Goal: Check status

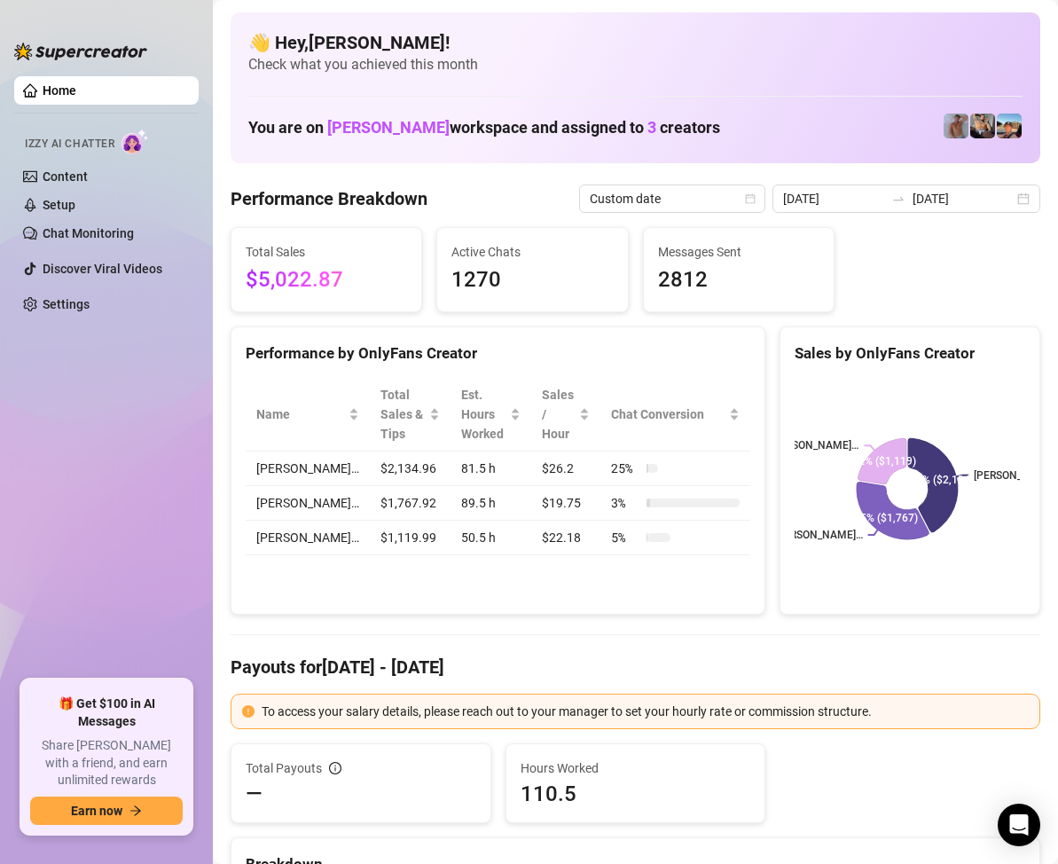
click at [795, 429] on rect at bounding box center [907, 489] width 225 height 222
click at [1014, 201] on div "[DATE] [DATE]" at bounding box center [907, 199] width 268 height 28
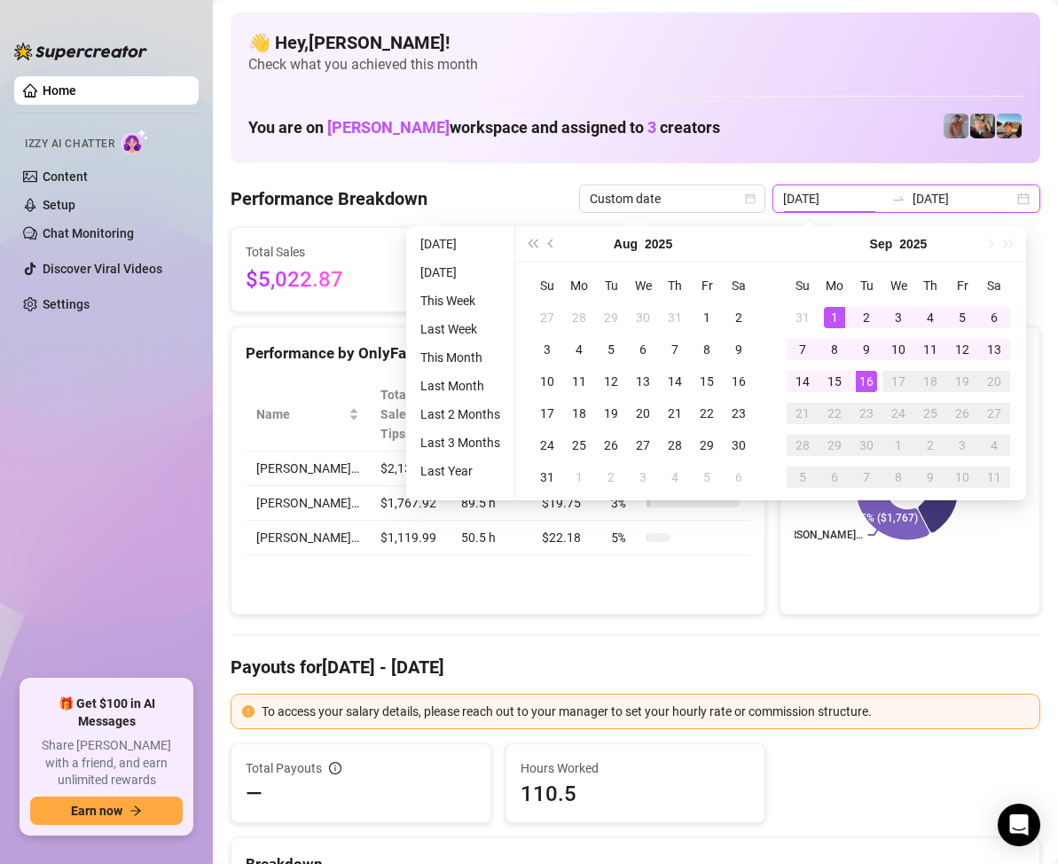
type input "[DATE]"
click at [868, 382] on div "16" at bounding box center [866, 381] width 21 height 21
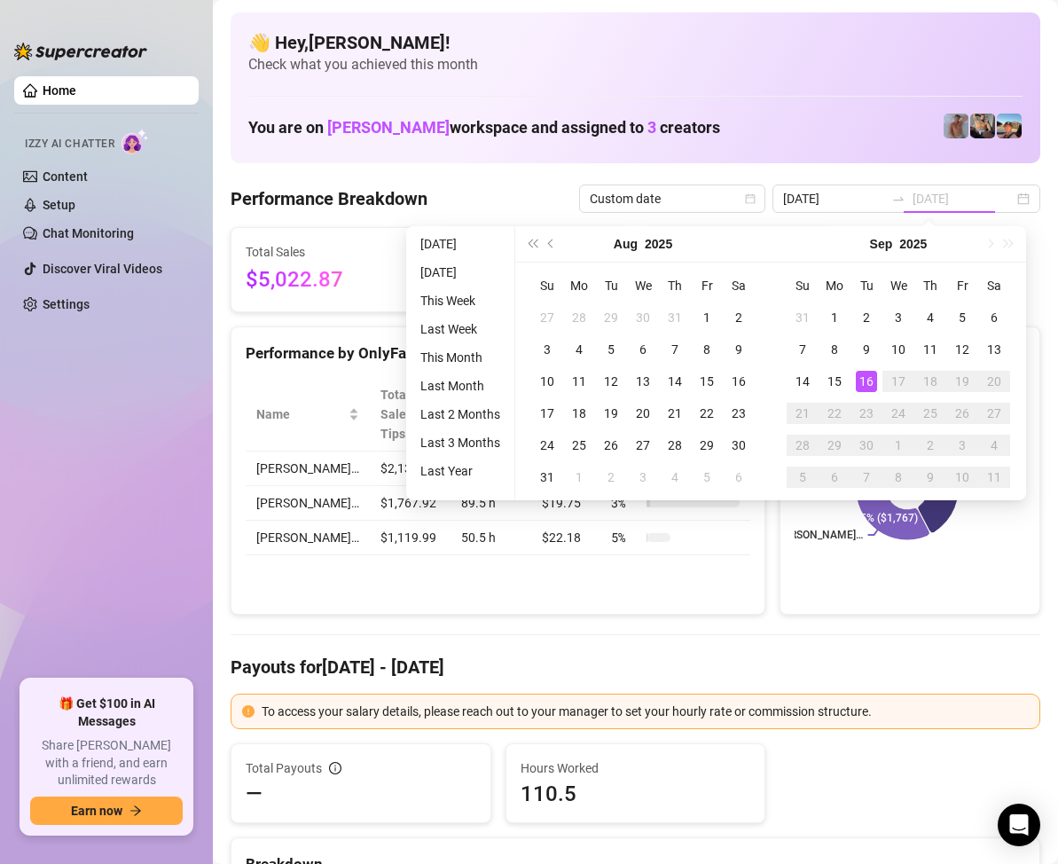
click at [862, 377] on div "16" at bounding box center [866, 381] width 21 height 21
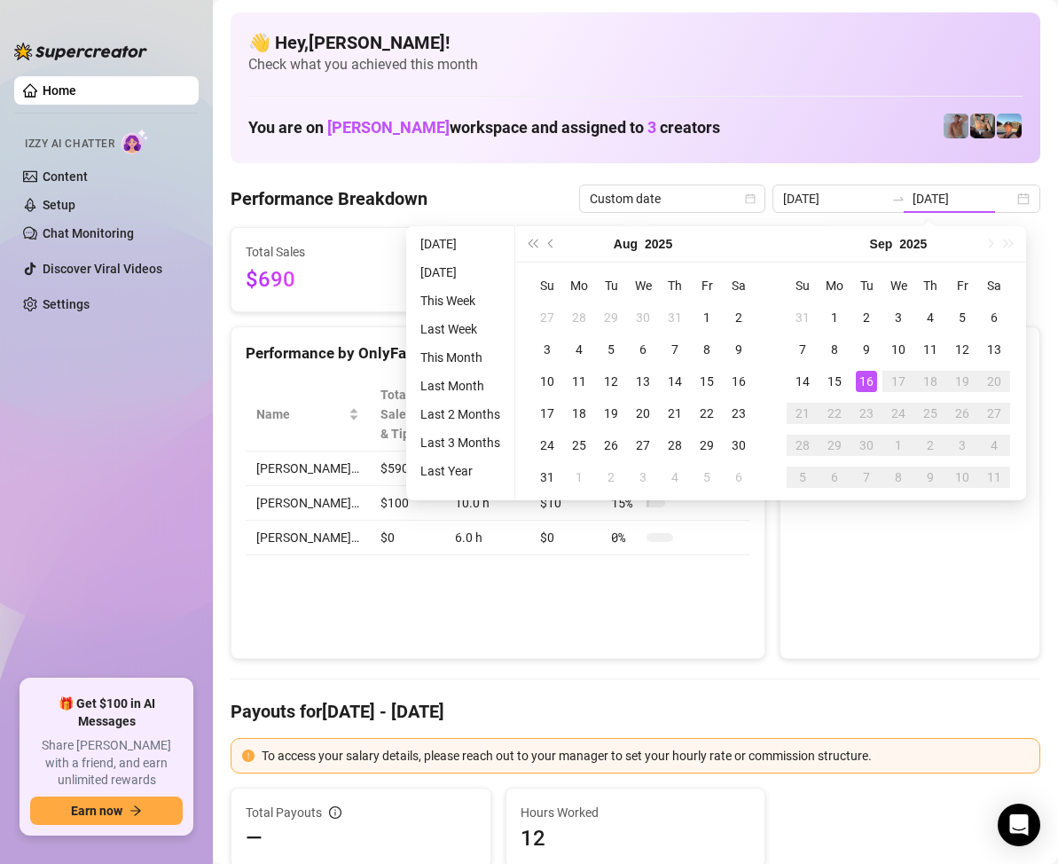
type input "[DATE]"
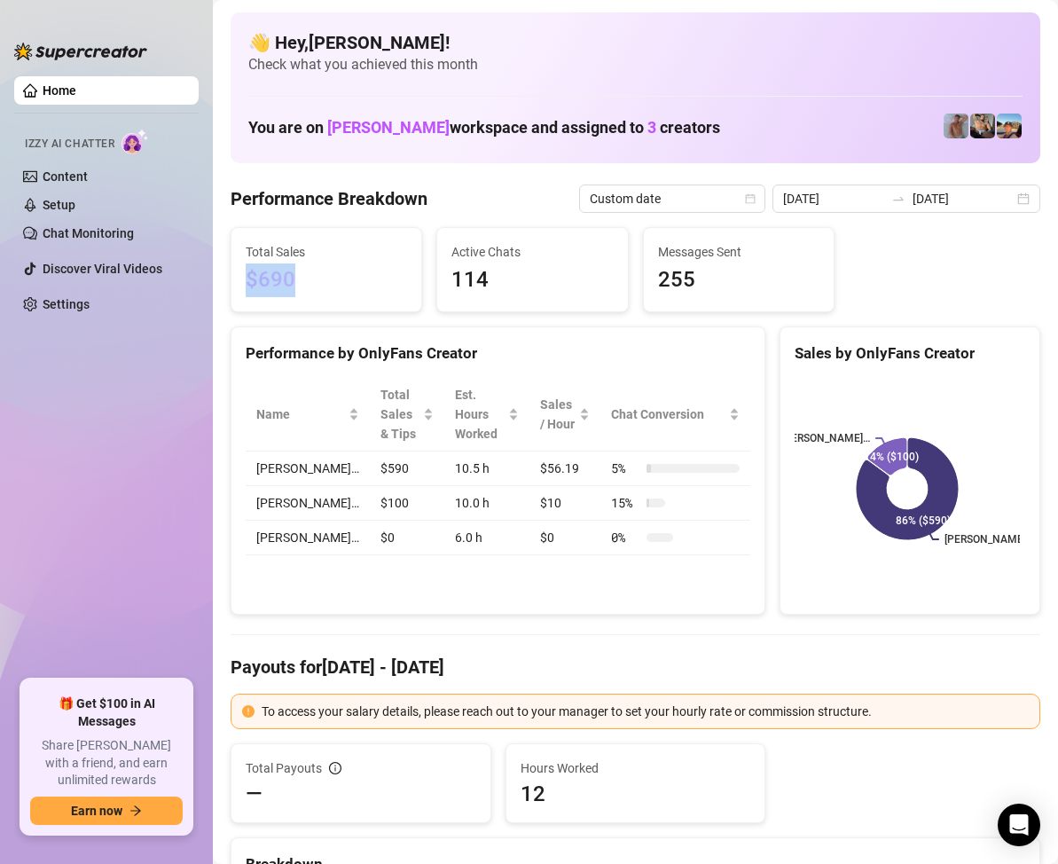
drag, startPoint x: 296, startPoint y: 284, endPoint x: 248, endPoint y: 284, distance: 48.8
click at [248, 284] on span "$690" at bounding box center [326, 280] width 161 height 34
click at [320, 291] on span "$690" at bounding box center [326, 280] width 161 height 34
drag, startPoint x: 306, startPoint y: 287, endPoint x: 248, endPoint y: 284, distance: 57.7
click at [248, 284] on span "$690" at bounding box center [326, 280] width 161 height 34
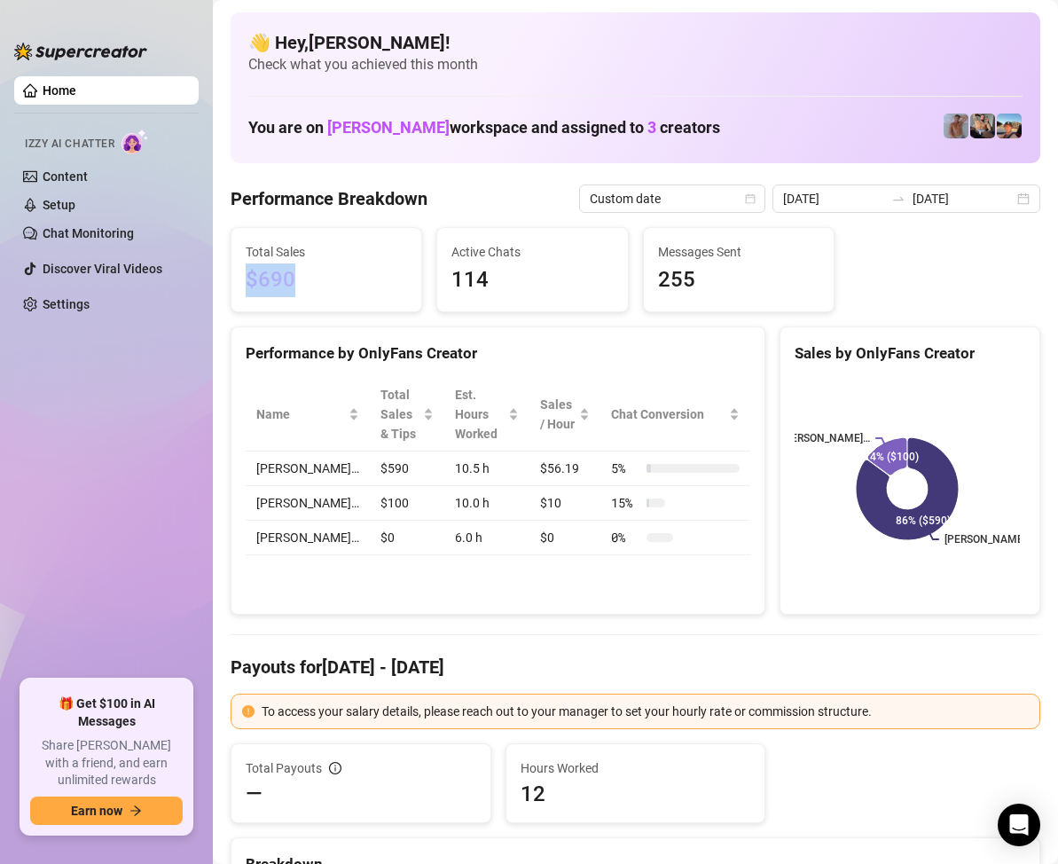
click at [333, 286] on span "$690" at bounding box center [326, 280] width 161 height 34
click at [1009, 203] on div "[DATE] [DATE]" at bounding box center [907, 199] width 268 height 28
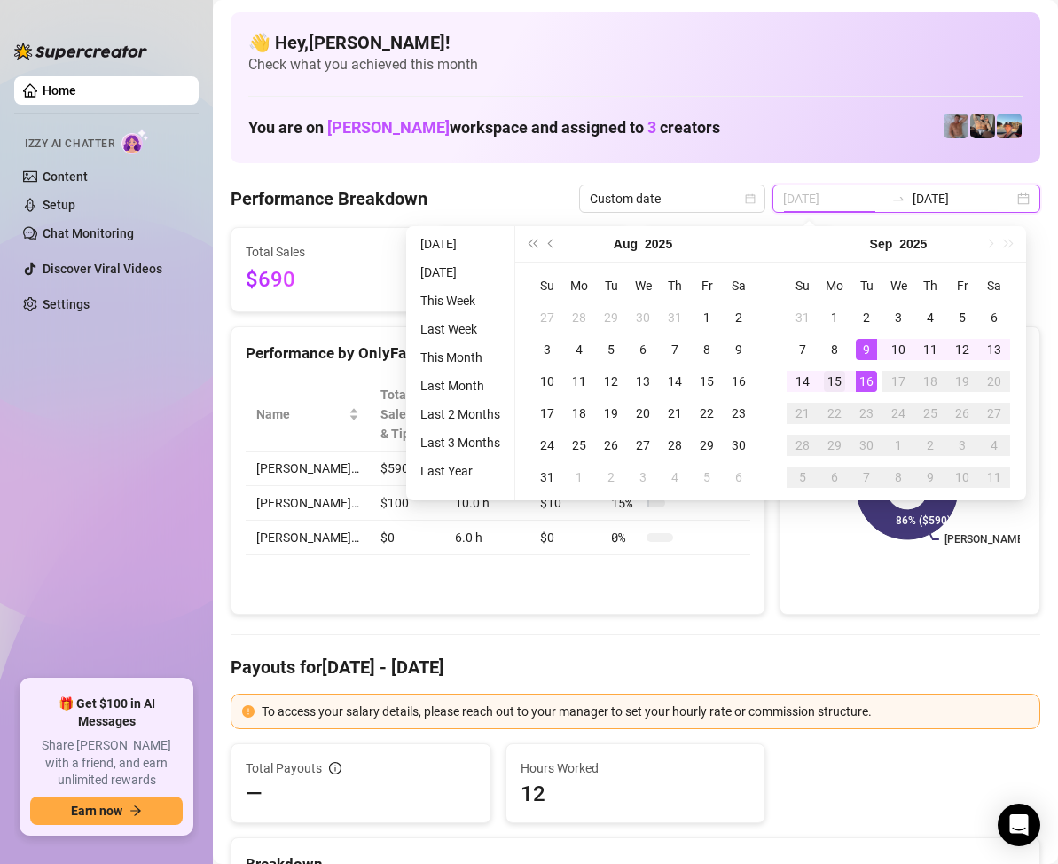
type input "[DATE]"
click at [838, 376] on div "15" at bounding box center [834, 381] width 21 height 21
click at [837, 375] on div "15" at bounding box center [834, 381] width 21 height 21
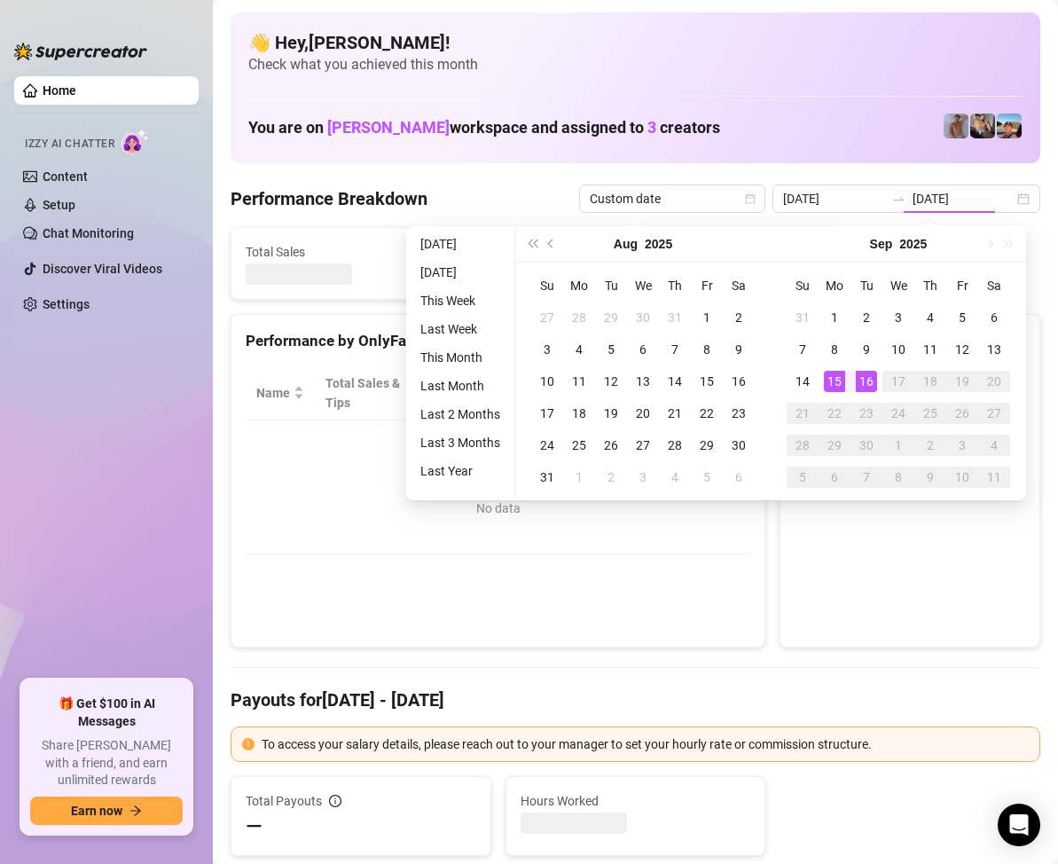
type input "[DATE]"
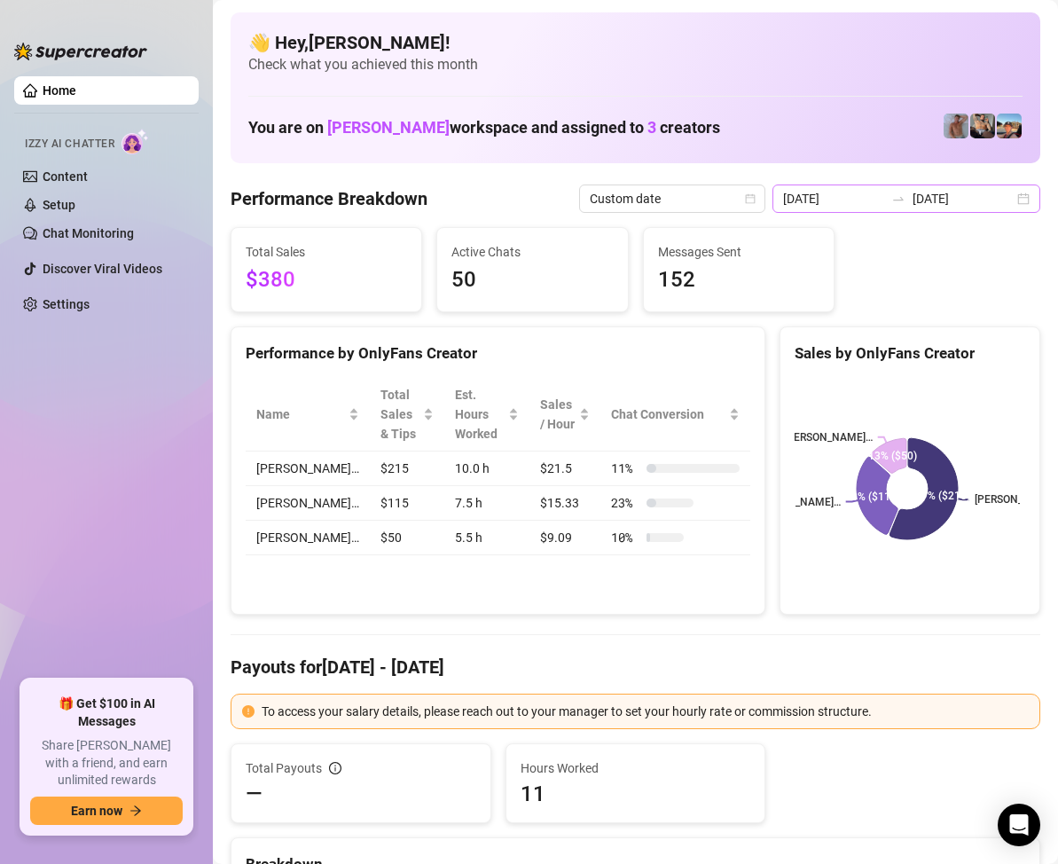
click at [1009, 202] on div "[DATE] [DATE]" at bounding box center [907, 199] width 268 height 28
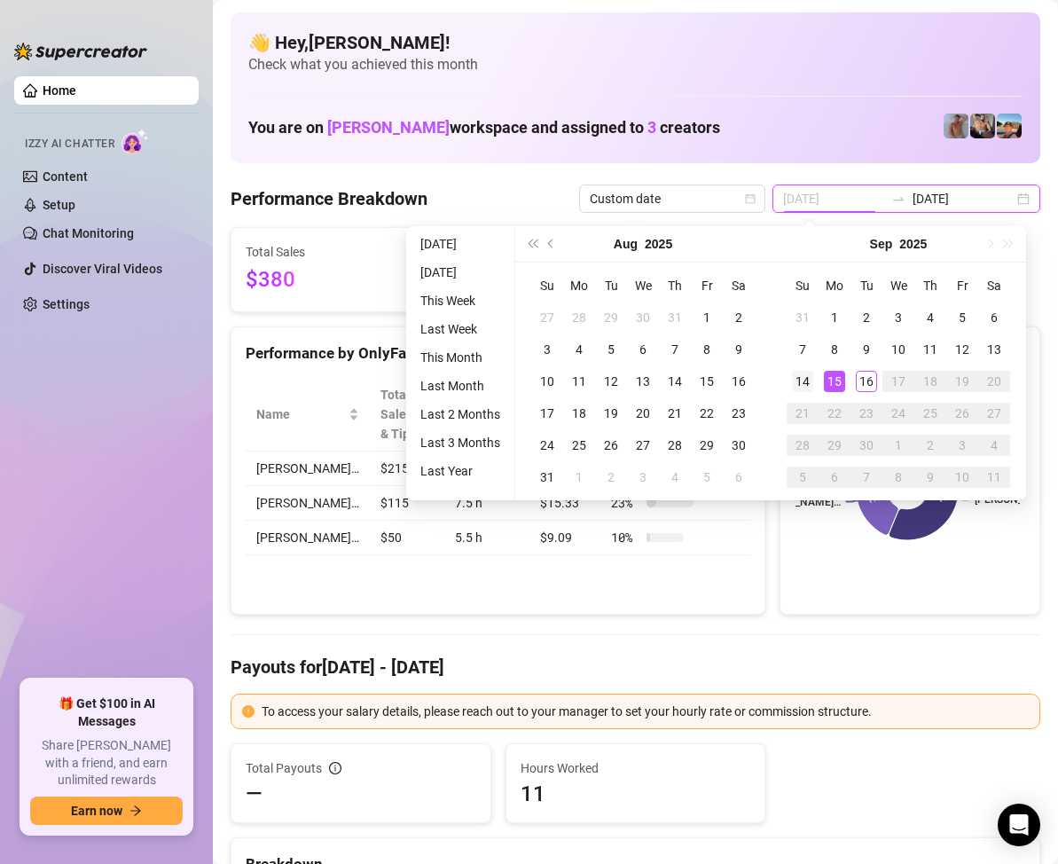
type input "[DATE]"
click at [806, 371] on div "14" at bounding box center [802, 381] width 21 height 21
click at [805, 372] on div "14" at bounding box center [802, 381] width 21 height 21
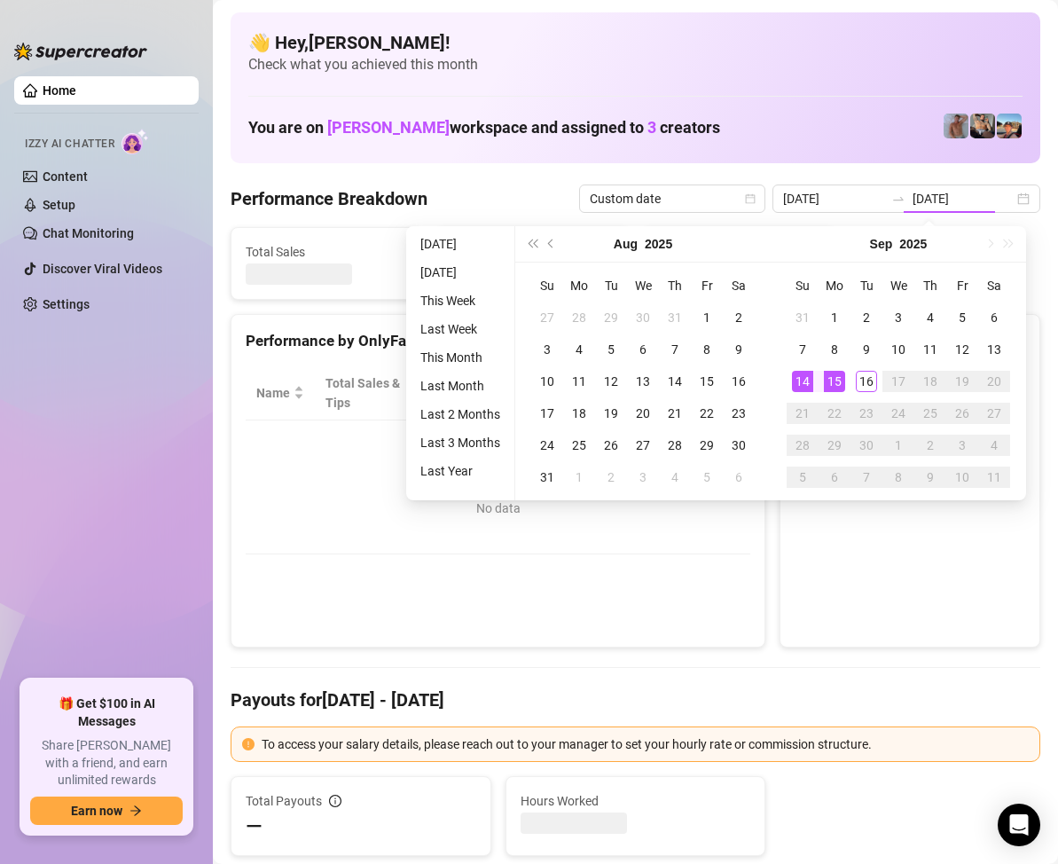
type input "[DATE]"
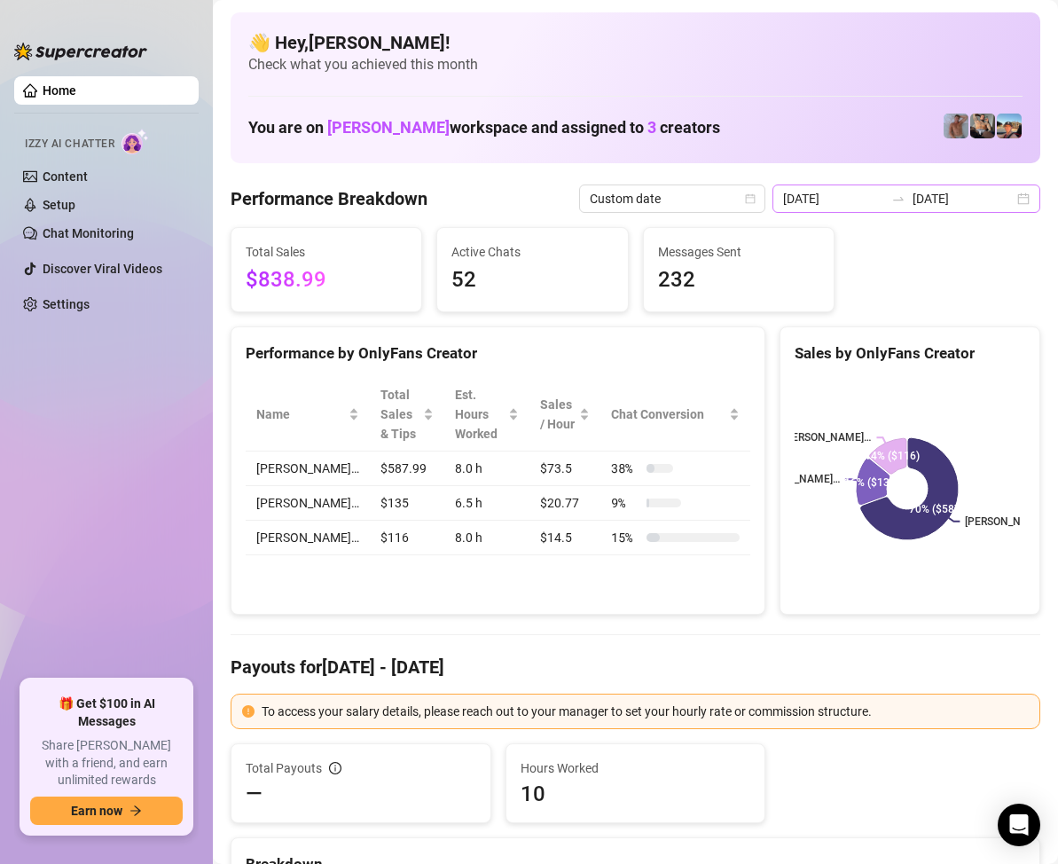
click at [1004, 210] on div "[DATE] [DATE]" at bounding box center [907, 199] width 268 height 28
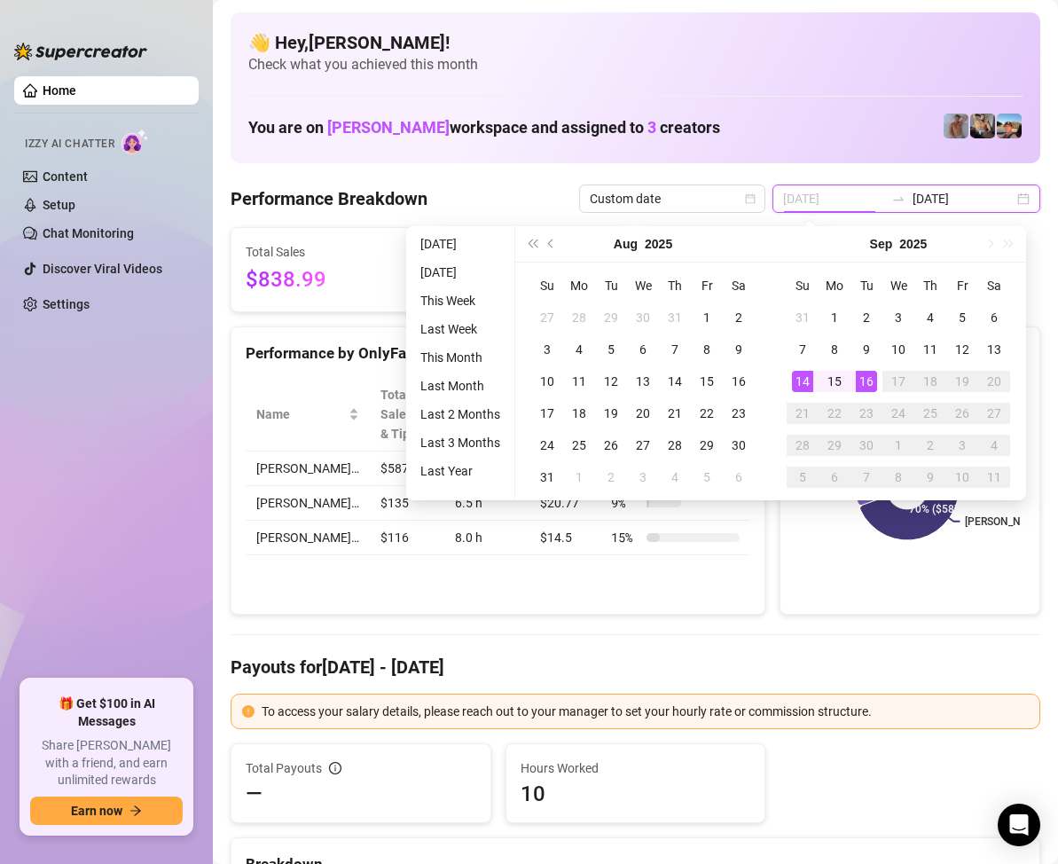
type input "[DATE]"
click at [860, 380] on div "16" at bounding box center [866, 381] width 21 height 21
click at [865, 380] on div "16" at bounding box center [866, 381] width 21 height 21
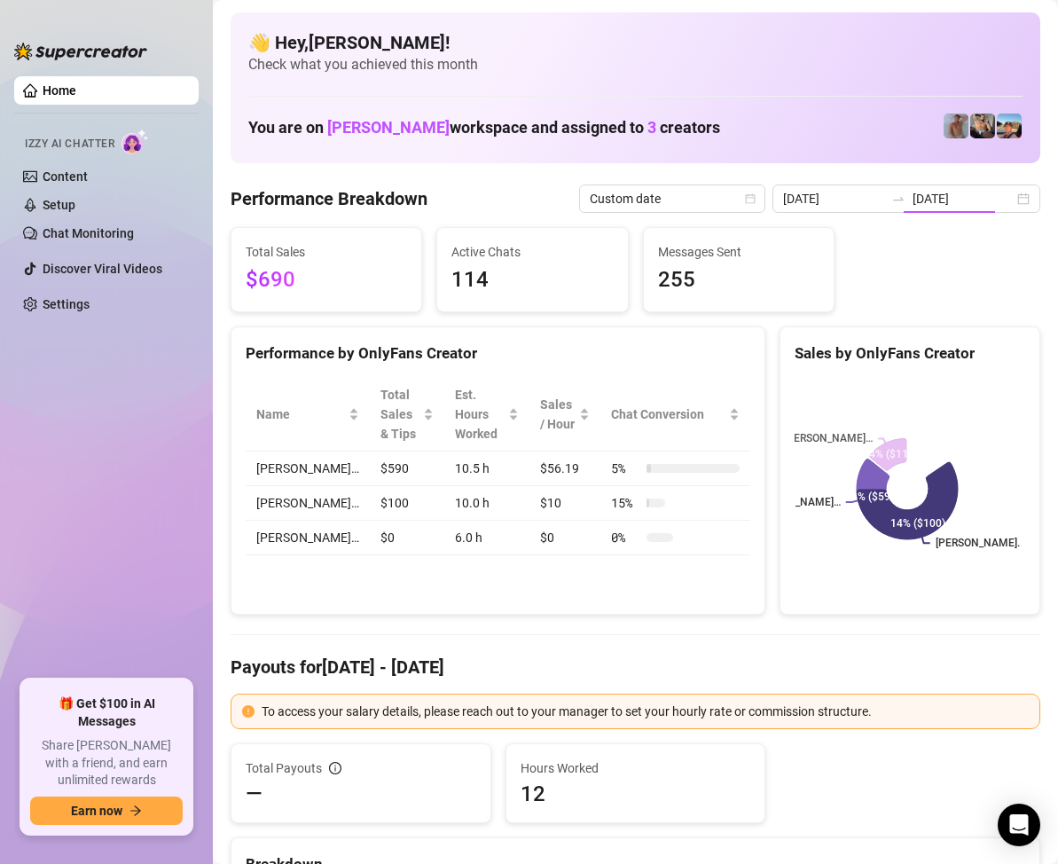
type input "[DATE]"
